Goal: Find specific page/section: Find specific page/section

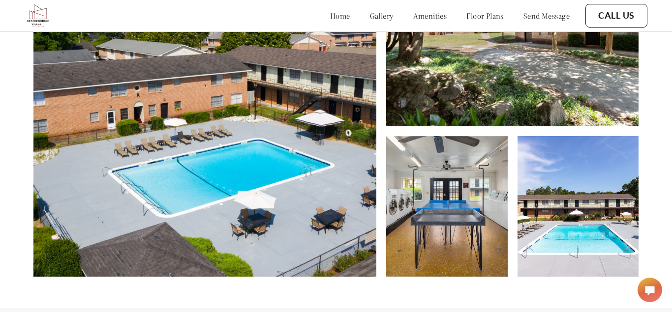
scroll to position [441, 0]
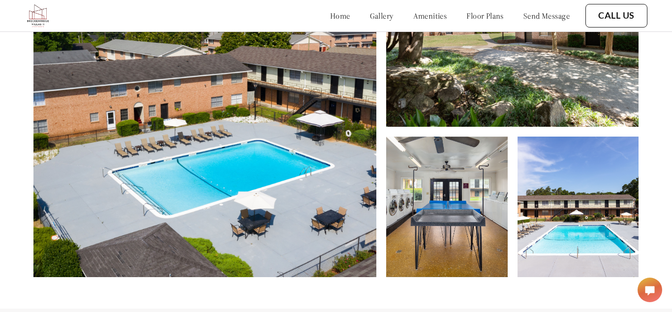
click at [45, 202] on img at bounding box center [204, 108] width 343 height 337
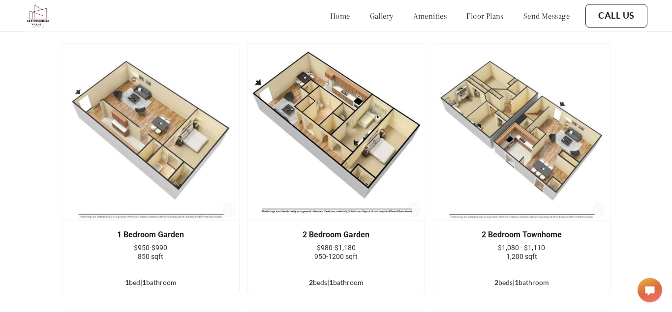
scroll to position [1227, 0]
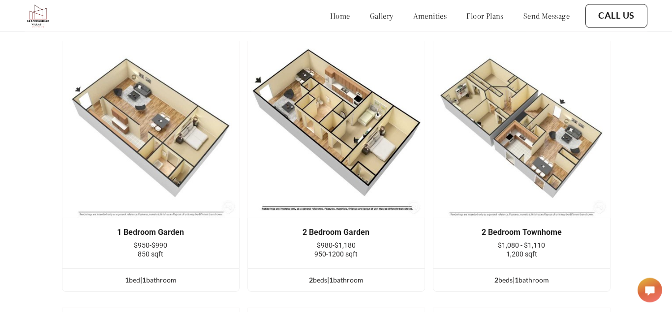
click at [146, 133] on img at bounding box center [151, 130] width 178 height 178
click at [83, 70] on img at bounding box center [151, 130] width 178 height 178
click at [77, 83] on img at bounding box center [151, 130] width 178 height 178
click at [108, 104] on img at bounding box center [151, 130] width 178 height 178
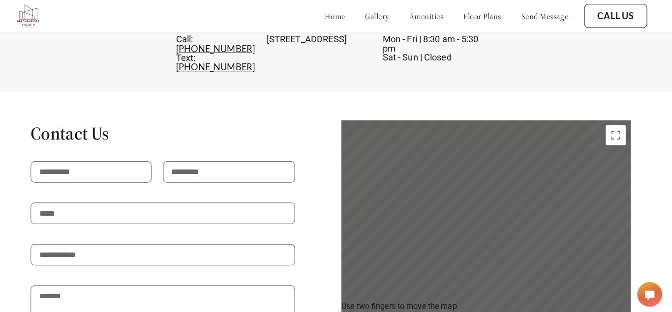
scroll to position [1820, 0]
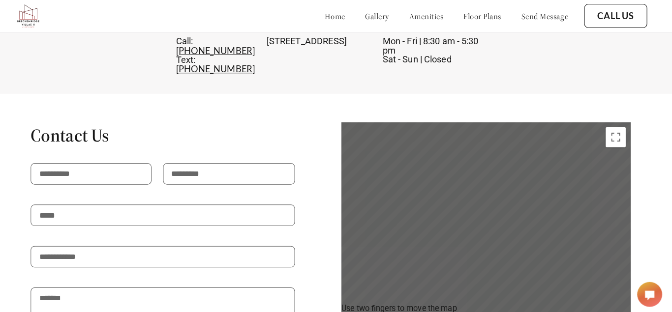
click at [320, 120] on div "Contact Us I consent to SMS messaging (carrier data rates may apply) Send Messa…" at bounding box center [335, 303] width 591 height 367
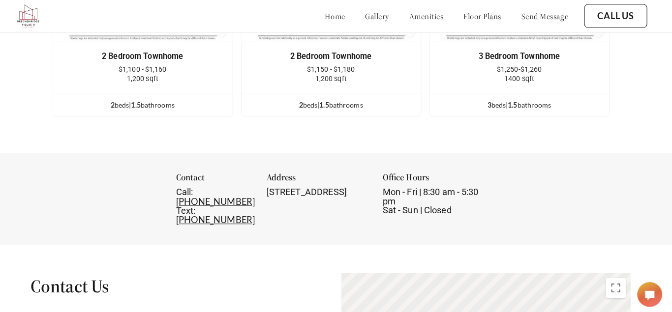
scroll to position [1650, 0]
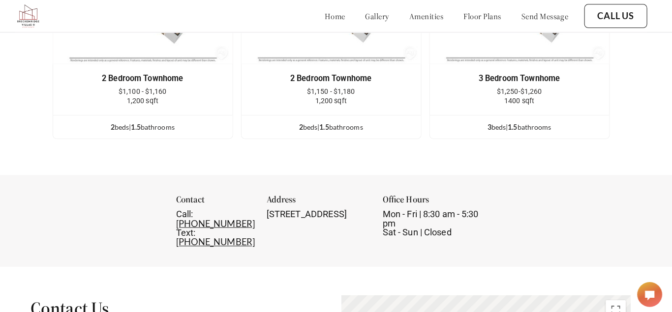
click at [370, 19] on link "gallery" at bounding box center [382, 16] width 24 height 10
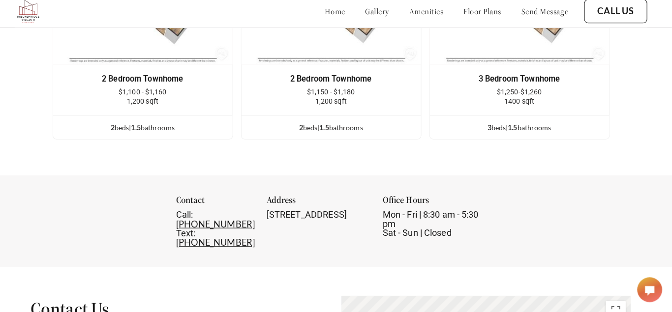
scroll to position [1645, 0]
